Goal: Task Accomplishment & Management: Manage account settings

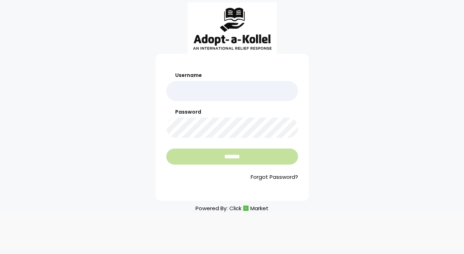
type input "*******"
click at [235, 154] on input "*******" at bounding box center [232, 156] width 132 height 16
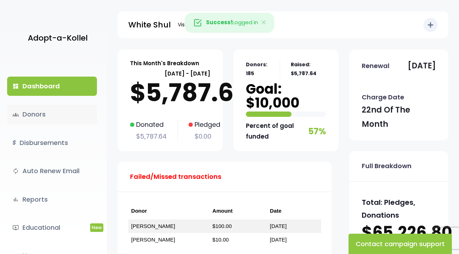
click at [27, 111] on link "groups Donors" at bounding box center [52, 114] width 90 height 19
